Goal: Task Accomplishment & Management: Manage account settings

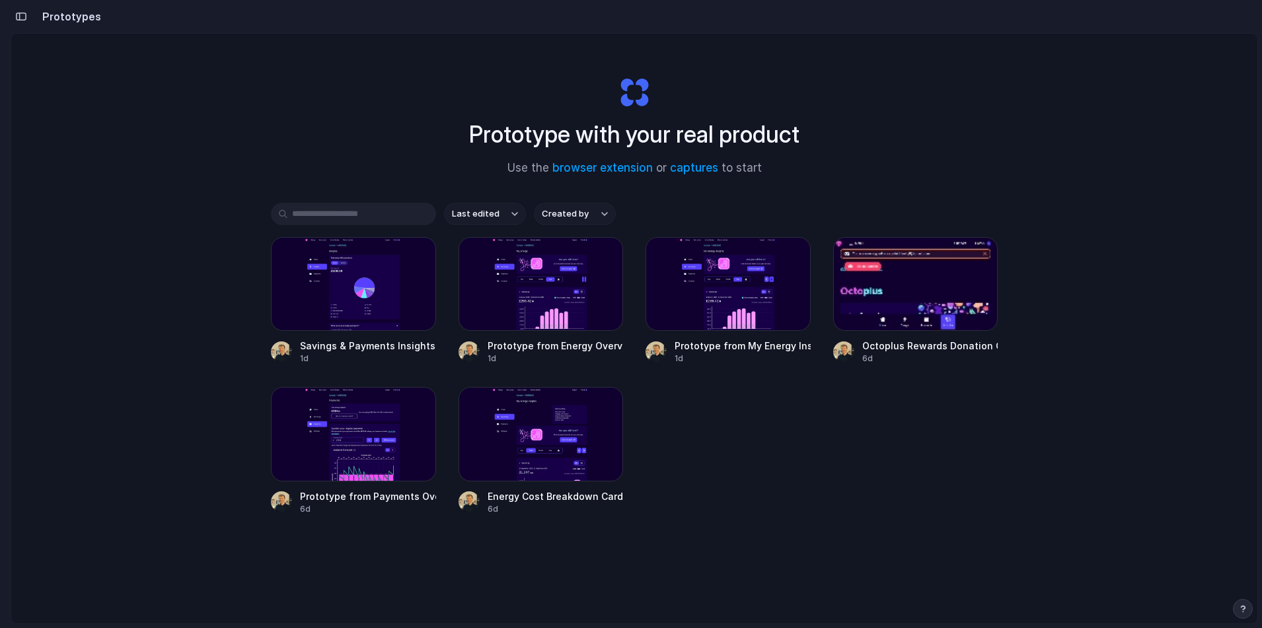
click at [1024, 96] on div "Prototype with your real product Use the browser extension or captures to start…" at bounding box center [634, 364] width 1246 height 660
click at [22, 19] on div "button" at bounding box center [21, 16] width 12 height 9
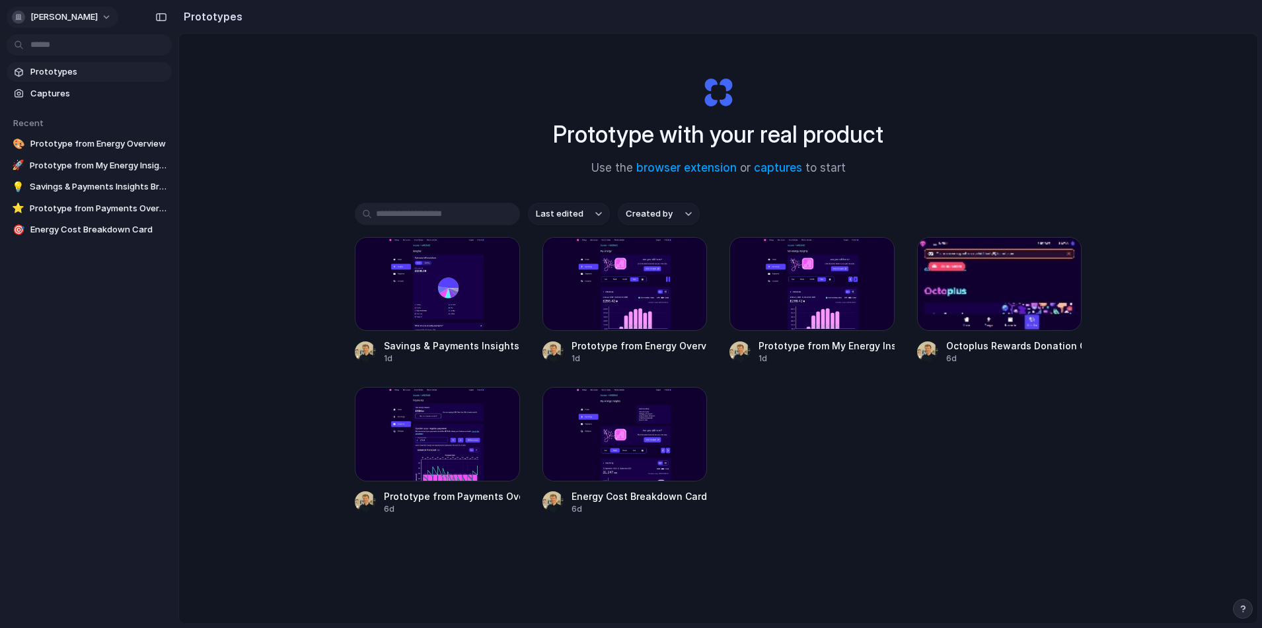
click at [94, 9] on button "[PERSON_NAME]" at bounding box center [63, 17] width 112 height 21
click at [75, 62] on span "Invite members" at bounding box center [61, 67] width 63 height 13
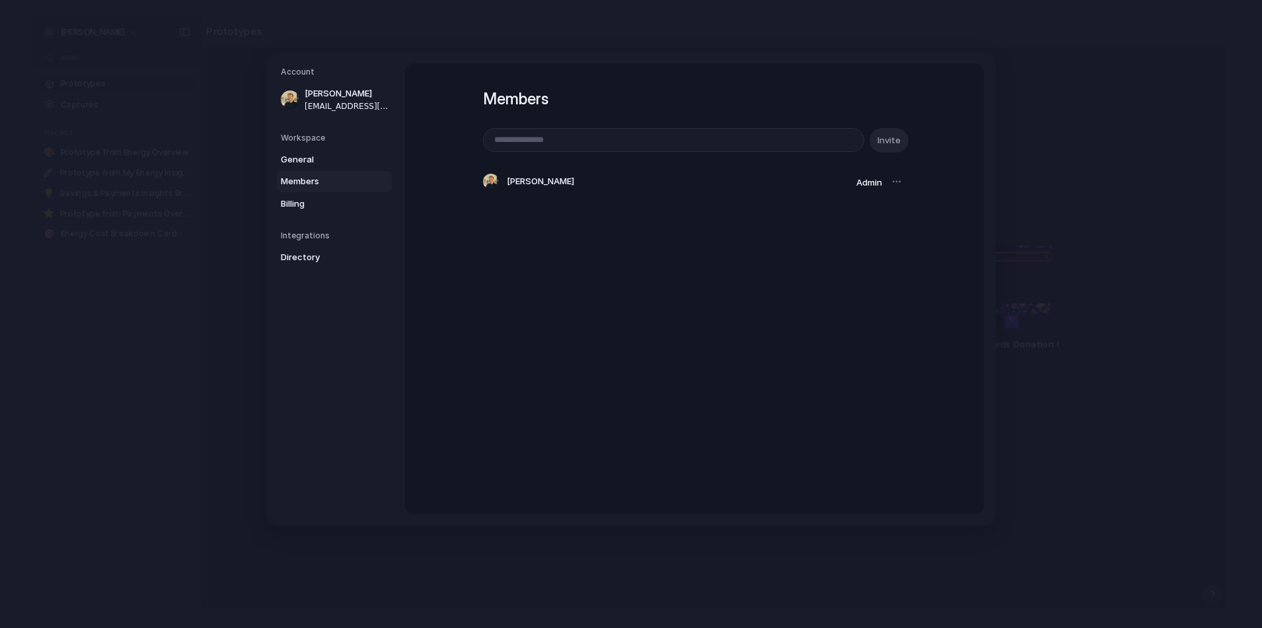
click at [638, 109] on h1 "Members" at bounding box center [694, 99] width 423 height 24
click at [913, 61] on div "Account Patrick Leahy patrickleahy8@gmail.com Workspace General Members Billing…" at bounding box center [631, 289] width 727 height 472
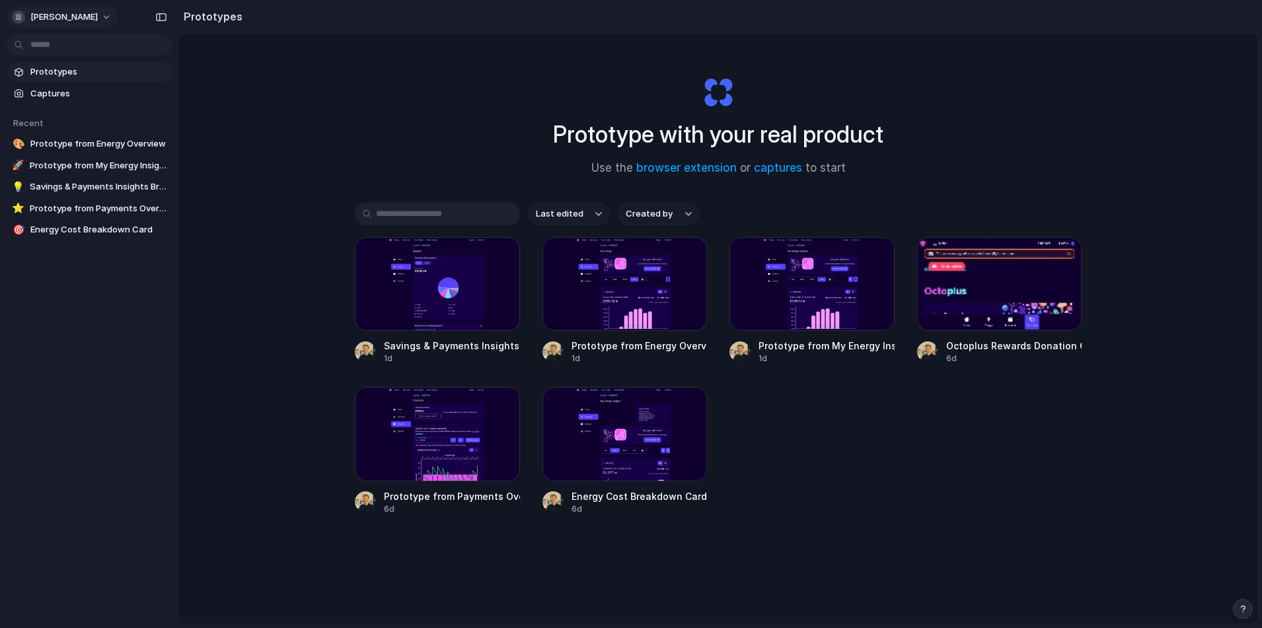
click at [81, 21] on span "[PERSON_NAME]" at bounding box center [63, 17] width 67 height 13
click at [55, 102] on li "Sign out" at bounding box center [64, 110] width 110 height 21
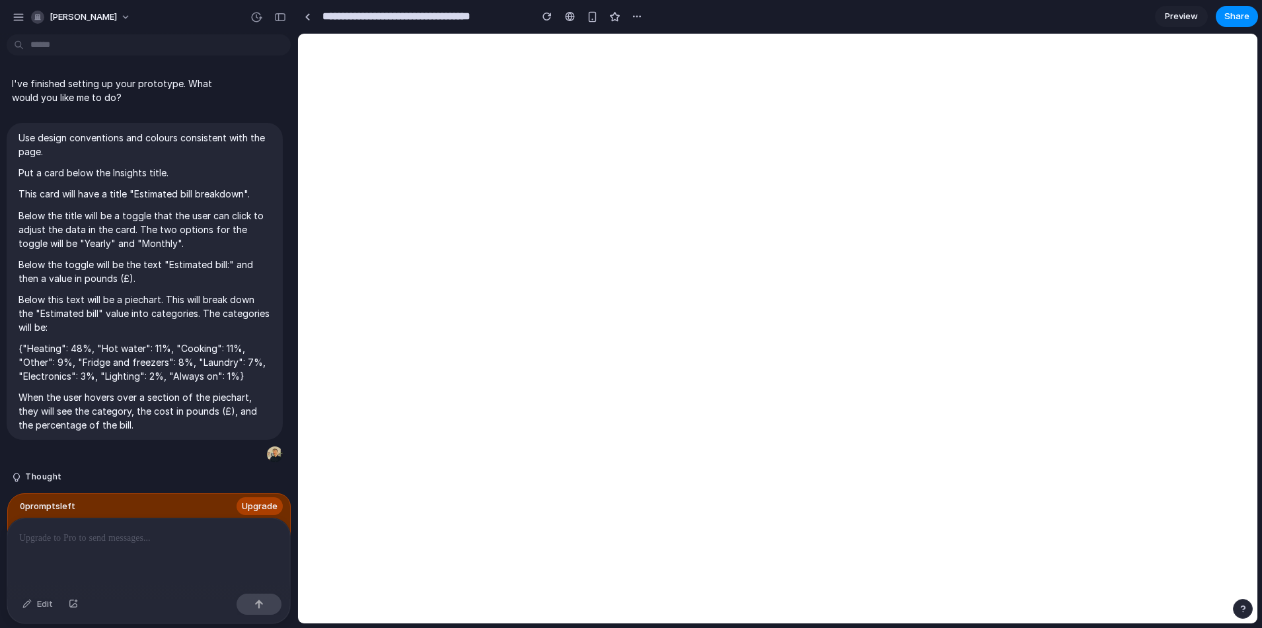
scroll to position [11725, 0]
